Goal: Task Accomplishment & Management: Manage account settings

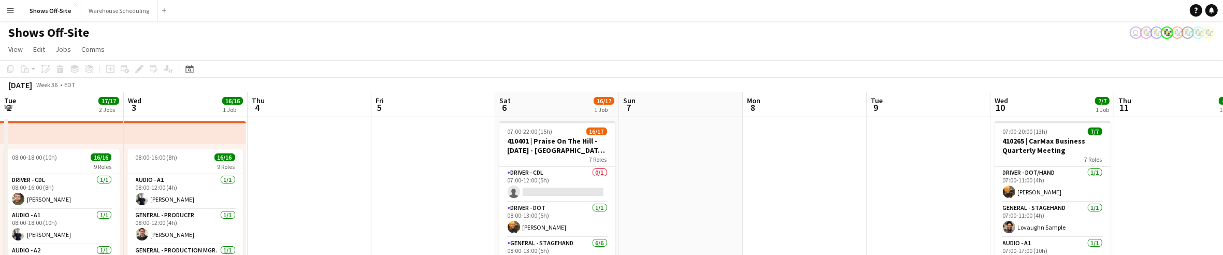
scroll to position [0, 360]
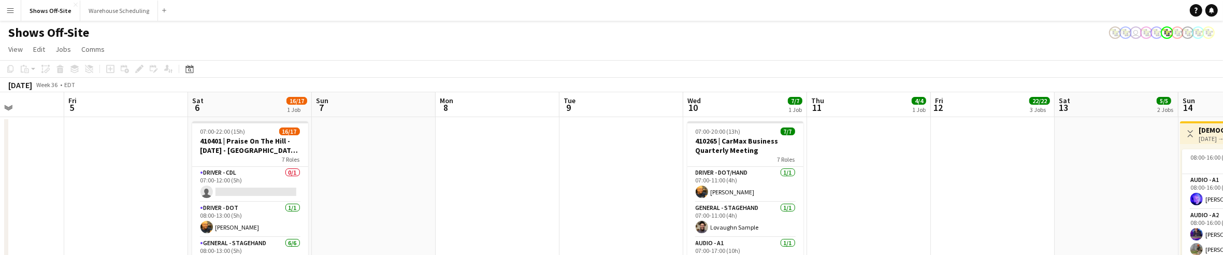
drag, startPoint x: 547, startPoint y: 209, endPoint x: 967, endPoint y: 208, distance: 420.2
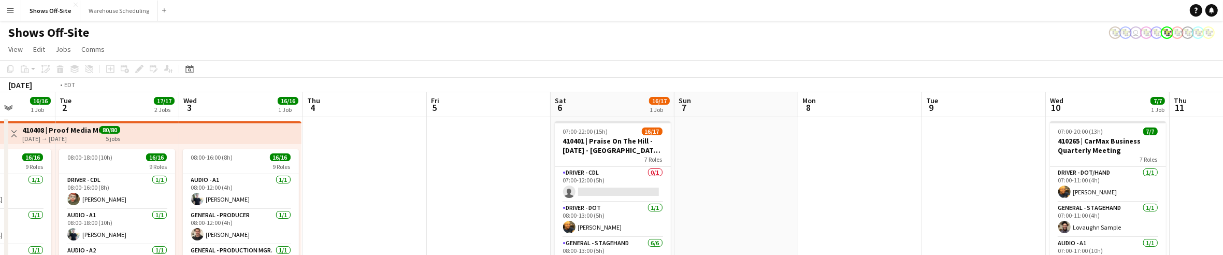
drag, startPoint x: 426, startPoint y: 197, endPoint x: 664, endPoint y: 187, distance: 238.0
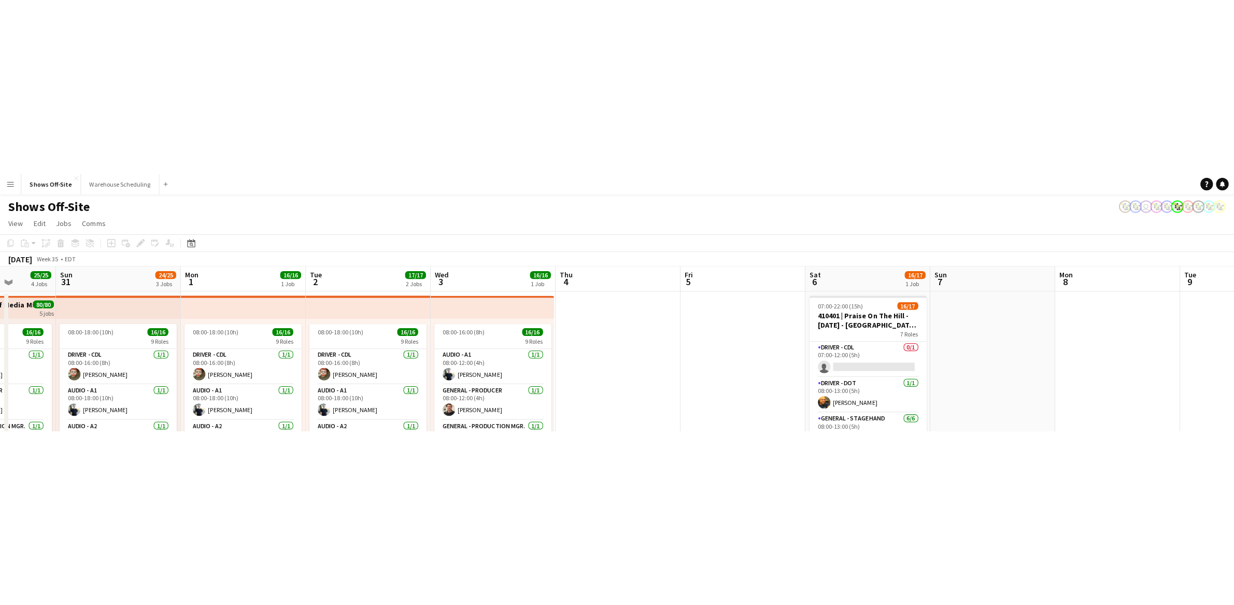
scroll to position [0, 313]
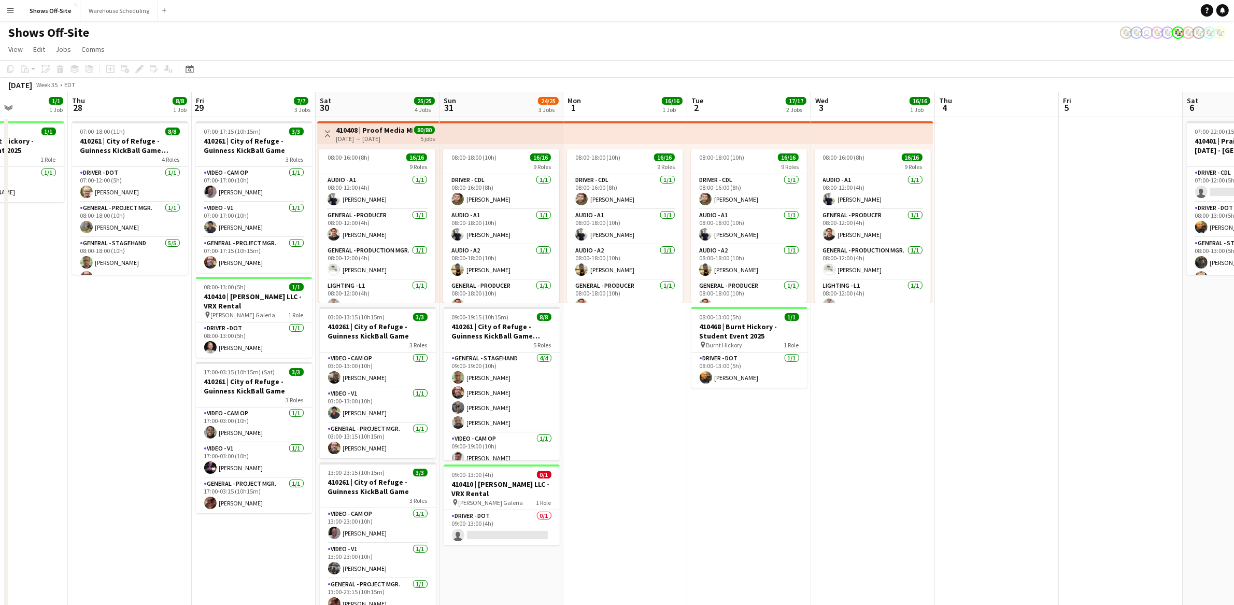
drag, startPoint x: 548, startPoint y: 349, endPoint x: 919, endPoint y: 391, distance: 372.8
click at [919, 254] on app-calendar-viewport "Mon 25 Tue 26 Wed 27 1/1 1 Job Thu 28 8/8 1 Job Fri 29 7/7 3 Jobs Sat 30 25/25 …" at bounding box center [617, 442] width 1234 height 700
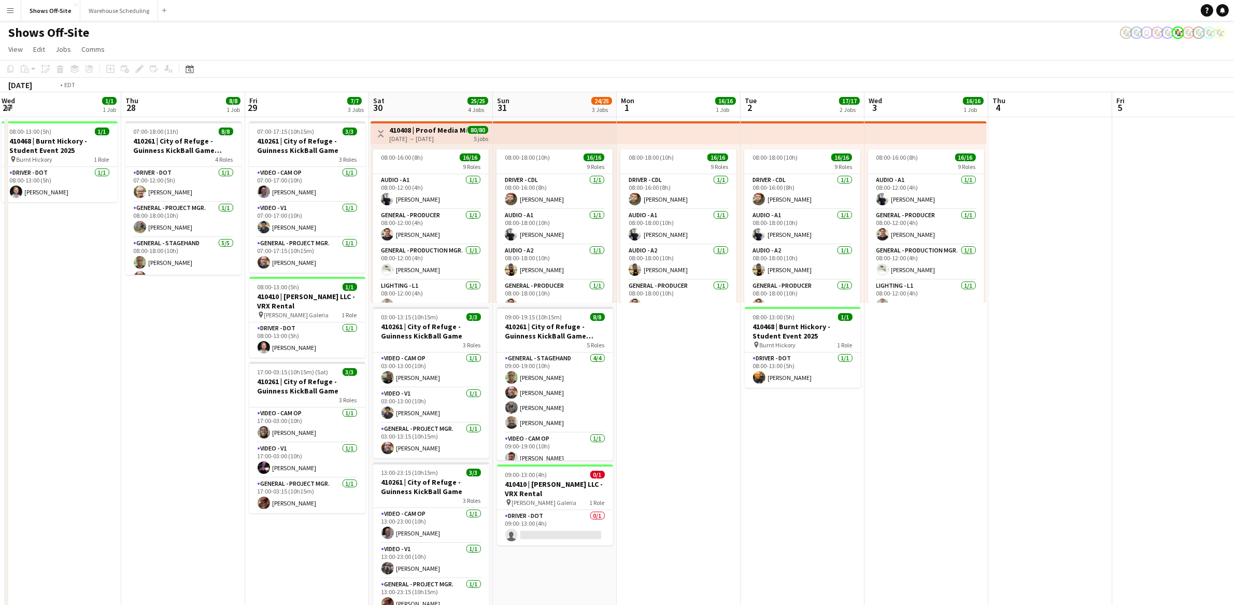
drag, startPoint x: 679, startPoint y: 508, endPoint x: 1239, endPoint y: 521, distance: 560.2
click at [1223, 254] on html "Menu Boards Boards Boards All jobs Status Workforce Workforce My Workforce Recr…" at bounding box center [617, 396] width 1234 height 792
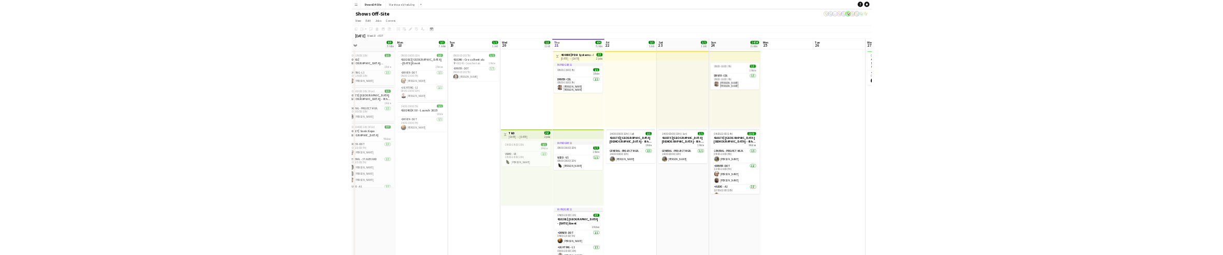
scroll to position [0, 404]
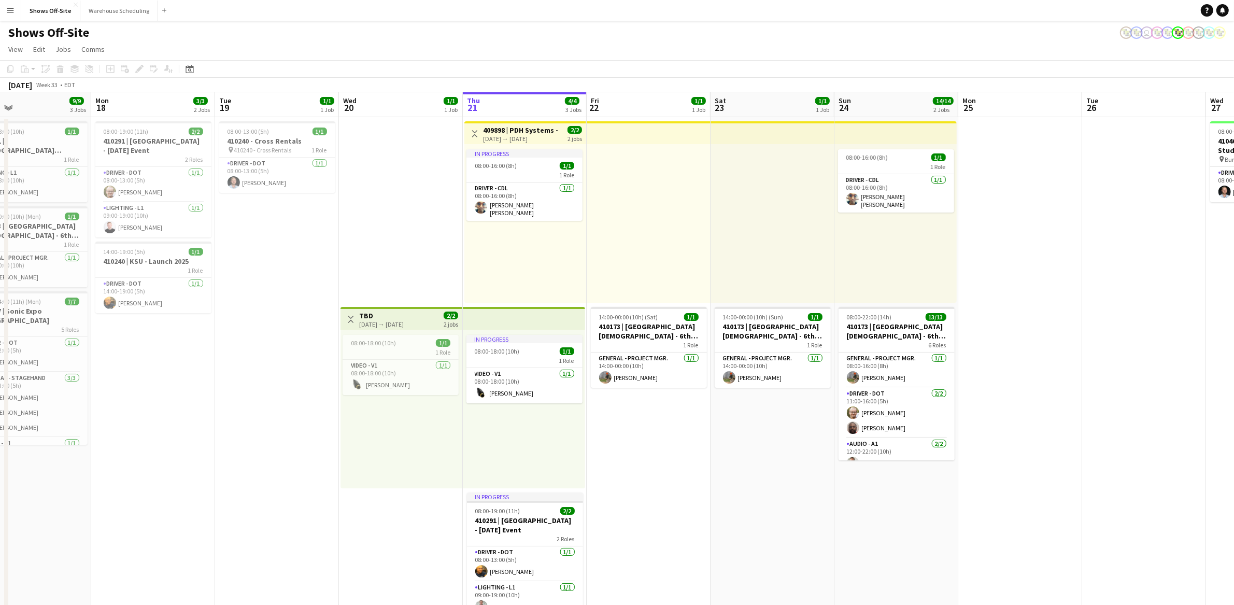
drag, startPoint x: 368, startPoint y: 420, endPoint x: 1078, endPoint y: 510, distance: 715.5
click at [1078, 254] on app-calendar-viewport "Thu 14 26/26 4 Jobs Fri 15 2/2 2 Jobs Sat 16 1/1 1 Job Sun 17 9/9 3 Jobs Mon 18…" at bounding box center [617, 472] width 1234 height 760
